Goal: Task Accomplishment & Management: Use online tool/utility

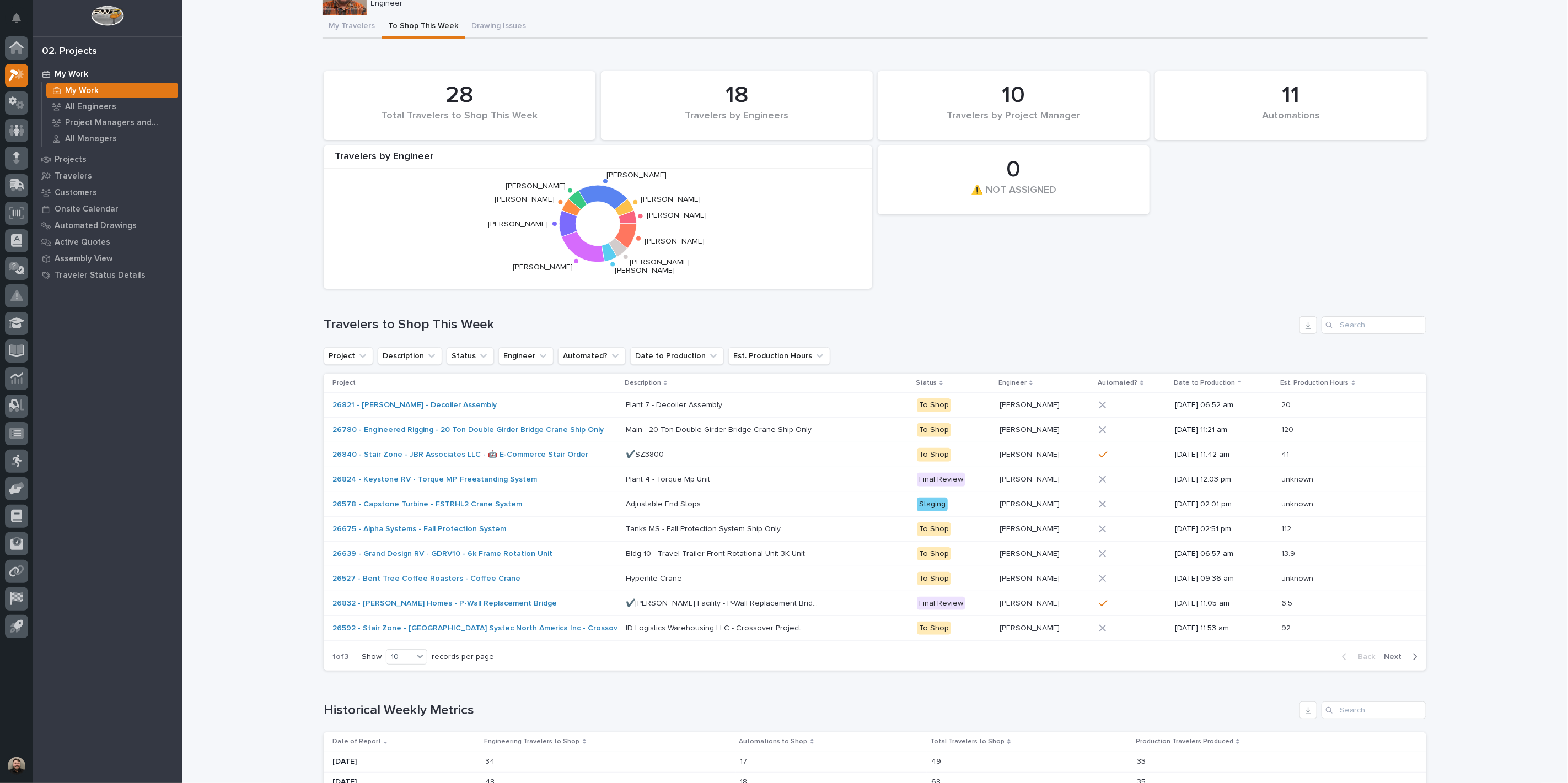
scroll to position [122, 0]
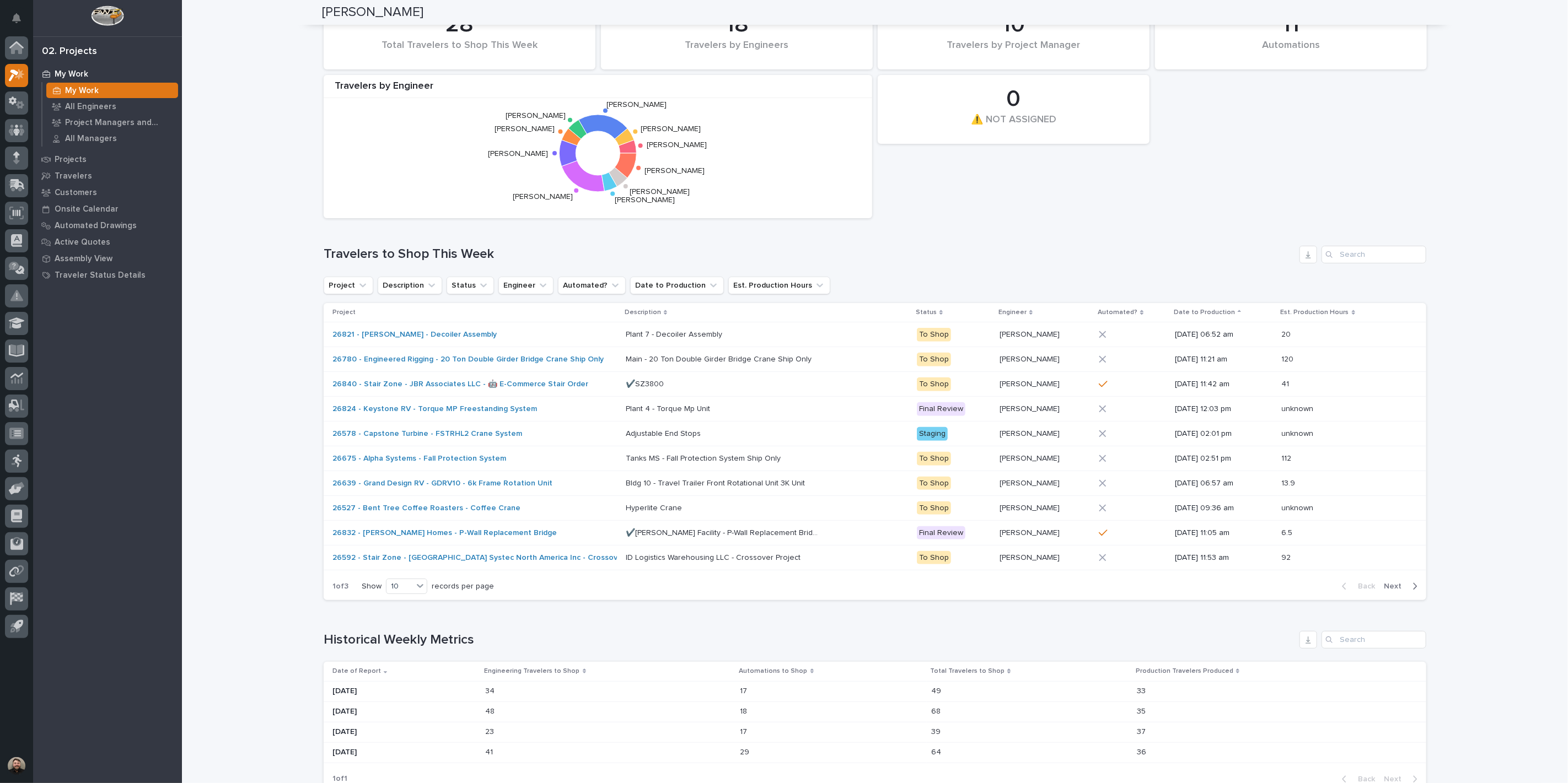
click at [1466, 466] on div "Loading... Saving… Loading... Saving… Jacob Stayton Jacob Stayton Engineer Sorr…" at bounding box center [875, 680] width 1386 height 1605
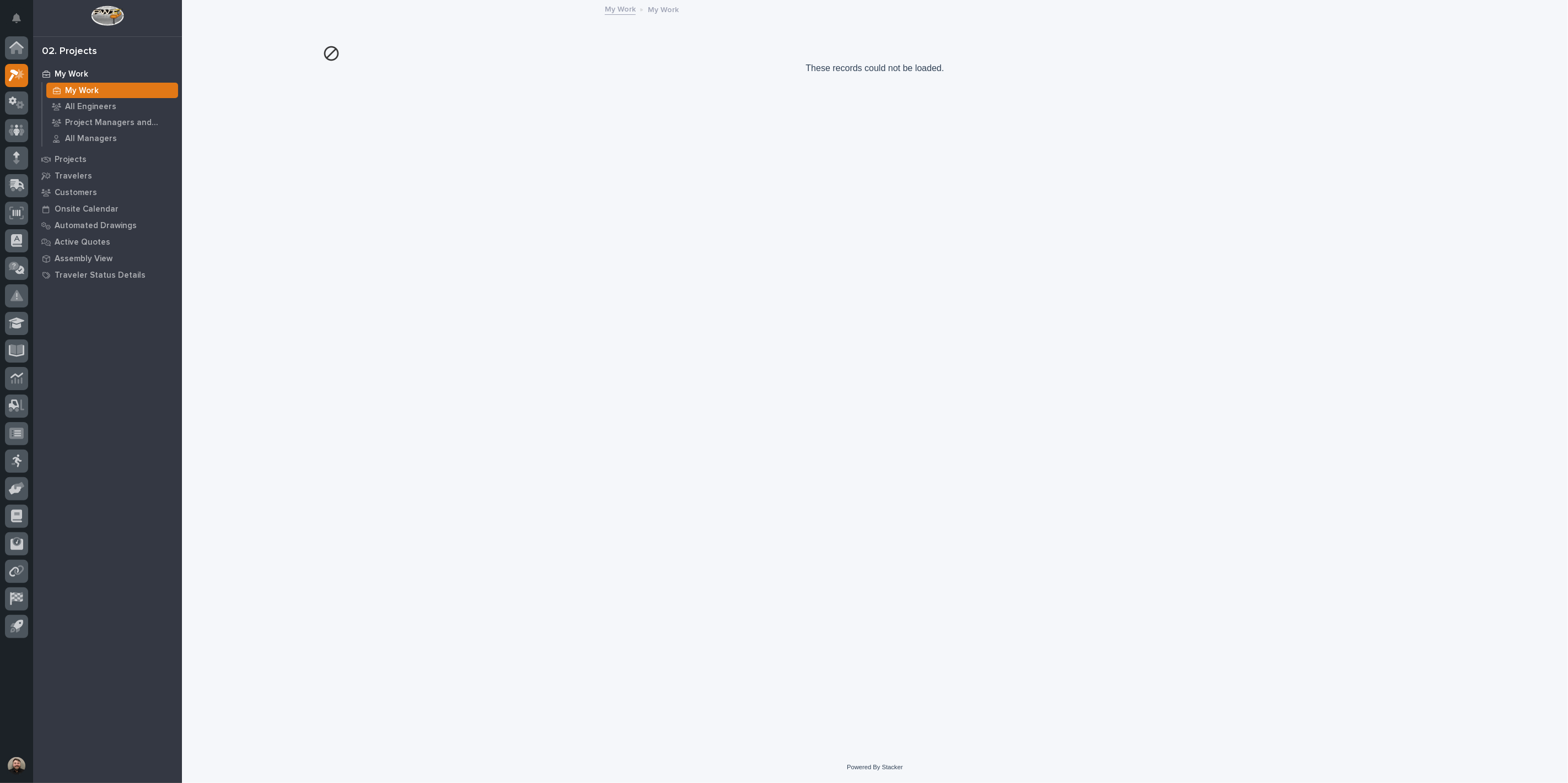
scroll to position [0, 0]
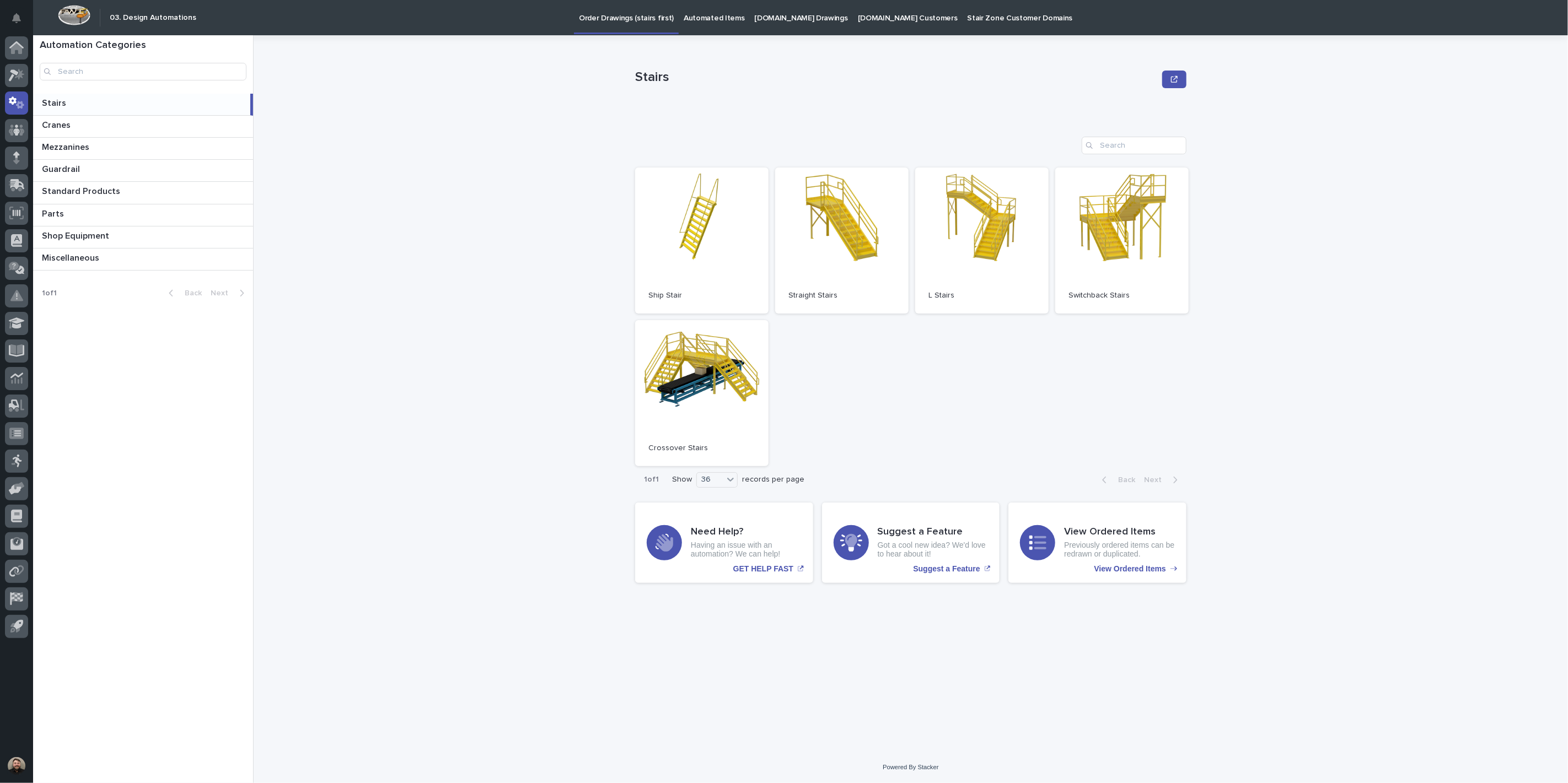
click at [687, 12] on p "Automated Items" at bounding box center [713, 12] width 60 height 23
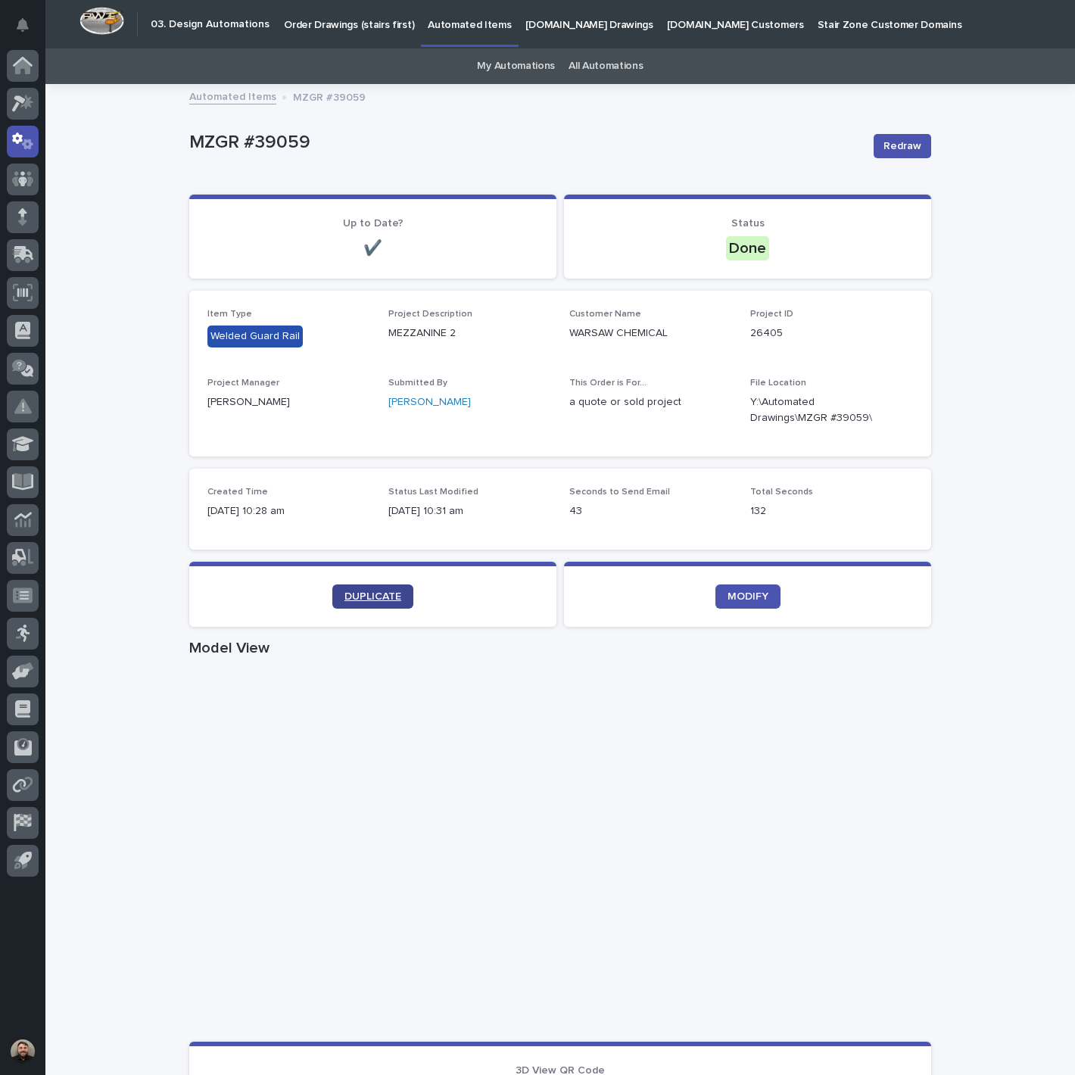
click at [387, 595] on span "DUPLICATE" at bounding box center [373, 596] width 57 height 11
click at [388, 597] on span "DUPLICATE" at bounding box center [373, 596] width 57 height 11
click at [373, 591] on span "DUPLICATE" at bounding box center [373, 596] width 57 height 11
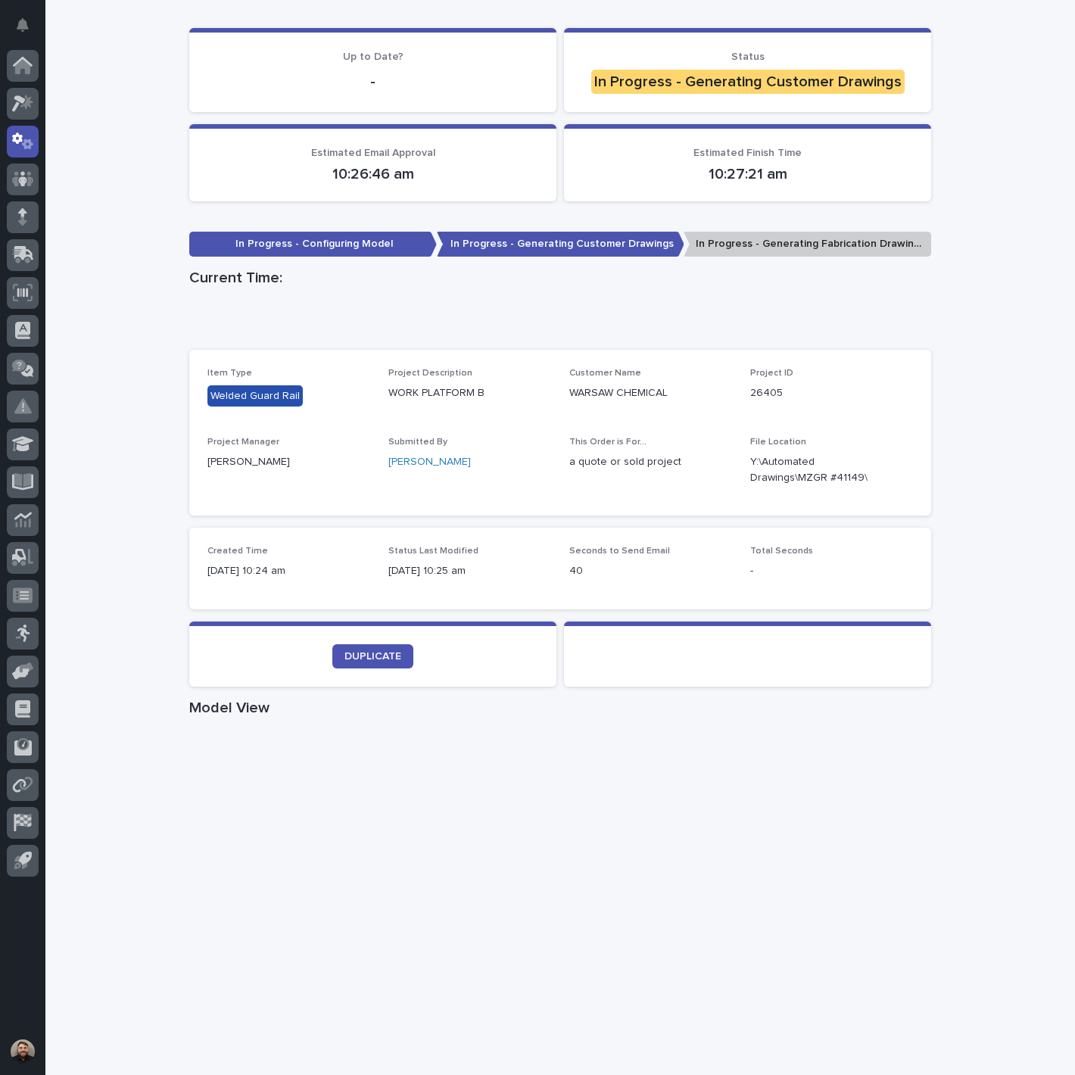
scroll to position [168, 0]
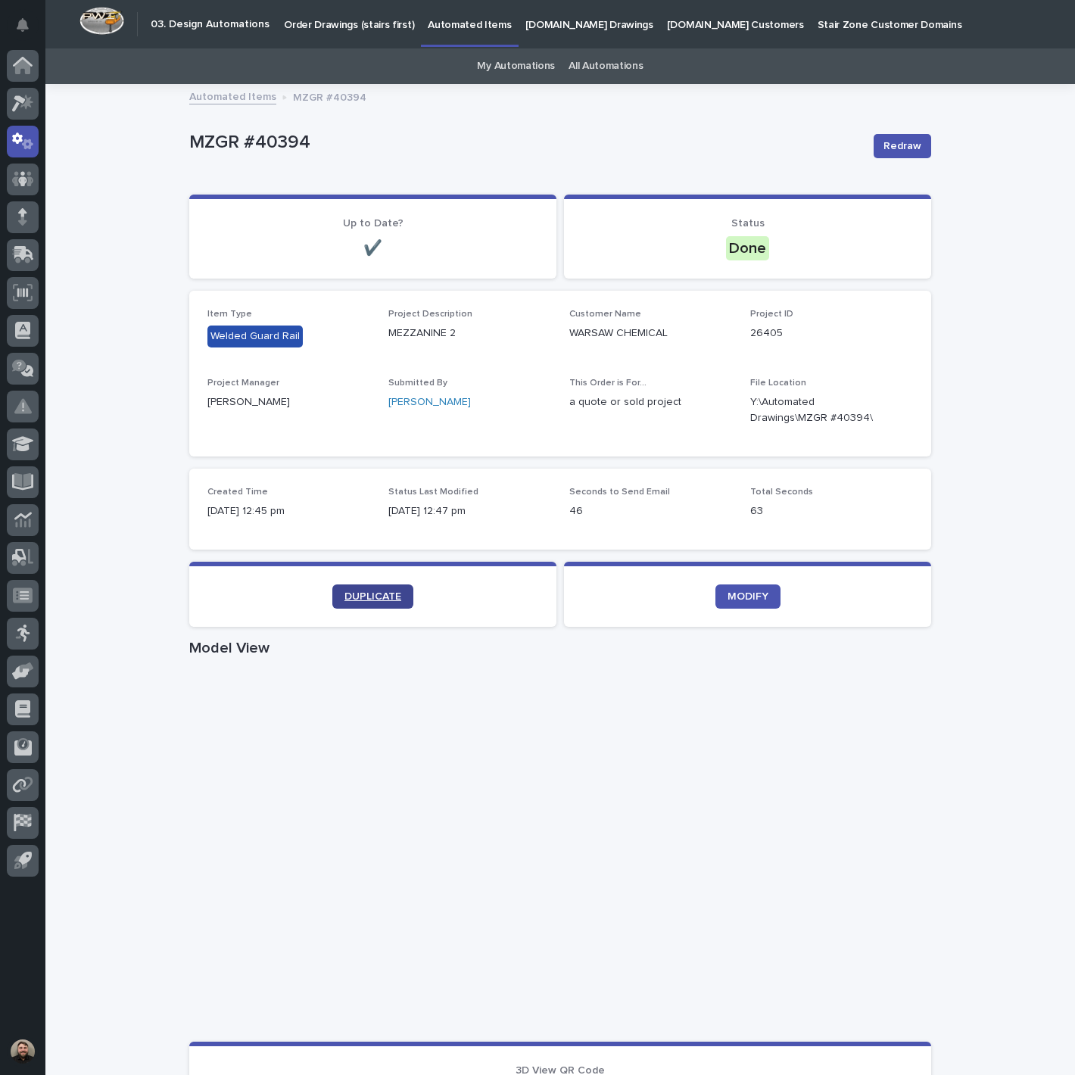
click at [360, 591] on span "DUPLICATE" at bounding box center [373, 596] width 57 height 11
click at [354, 588] on link "DUPLICATE" at bounding box center [372, 597] width 81 height 24
click at [389, 591] on span "DUPLICATE" at bounding box center [373, 596] width 57 height 11
